Goal: Information Seeking & Learning: Learn about a topic

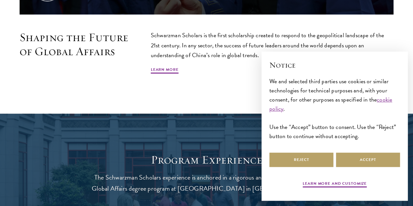
scroll to position [390, 0]
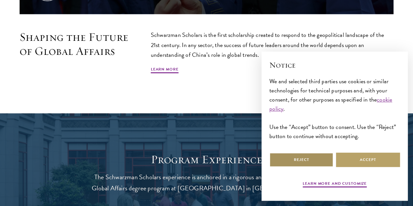
click at [314, 152] on button "Reject" at bounding box center [301, 159] width 64 height 15
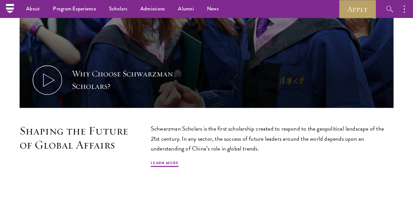
scroll to position [25, 0]
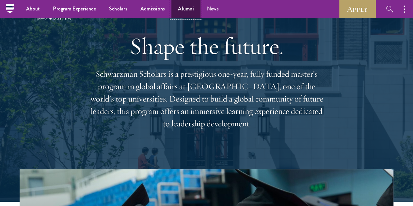
click at [187, 9] on link "Alumni" at bounding box center [185, 9] width 29 height 18
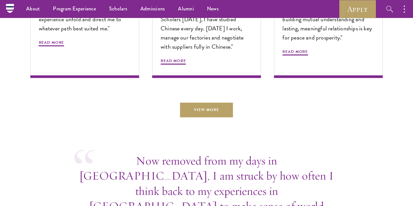
scroll to position [2133, 0]
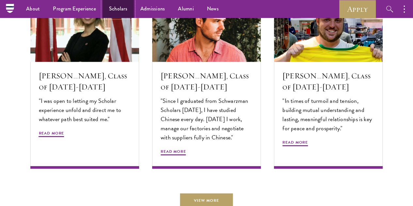
click at [116, 9] on link "Scholars" at bounding box center [117, 9] width 31 height 18
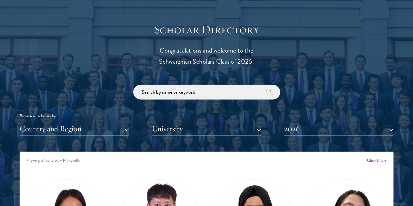
scroll to position [733, 0]
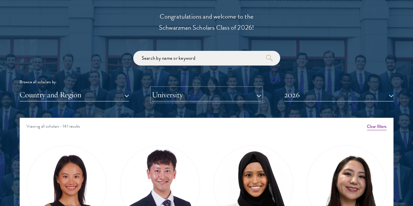
click at [186, 88] on button "University" at bounding box center [206, 94] width 109 height 13
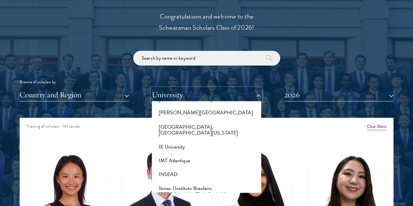
scroll to position [1881, 0]
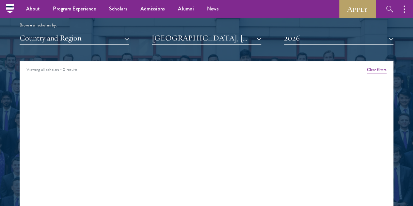
scroll to position [784, 0]
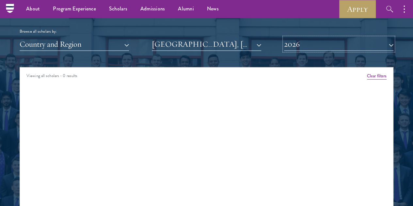
click at [292, 38] on button "2026" at bounding box center [338, 44] width 109 height 13
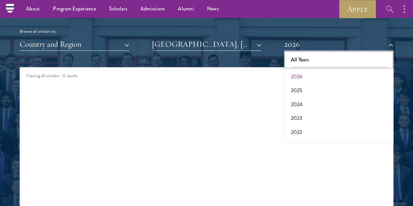
click at [300, 53] on button "All Years" at bounding box center [338, 60] width 105 height 14
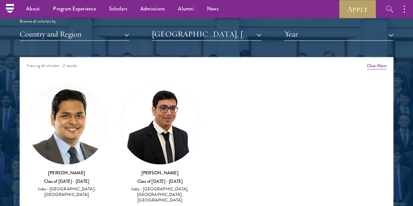
scroll to position [789, 0]
